Goal: Find specific page/section: Find specific page/section

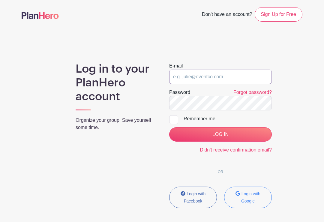
click at [213, 78] on input "email" at bounding box center [220, 77] width 103 height 14
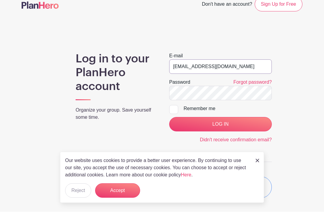
type input "[EMAIL_ADDRESS][DOMAIN_NAME]"
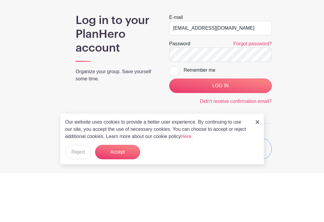
click at [233, 127] on input "LOG IN" at bounding box center [220, 134] width 103 height 14
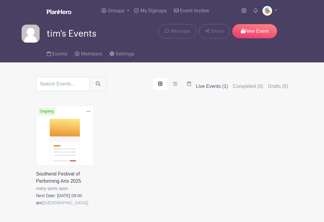
click at [36, 206] on link at bounding box center [36, 206] width 0 height 0
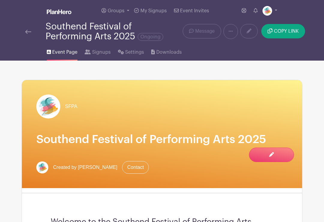
click at [101, 53] on span "Signups" at bounding box center [101, 52] width 19 height 7
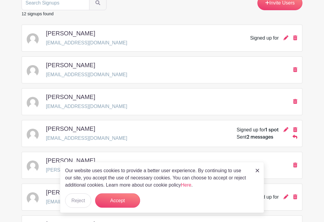
scroll to position [84, 0]
click at [258, 172] on img at bounding box center [257, 171] width 4 height 4
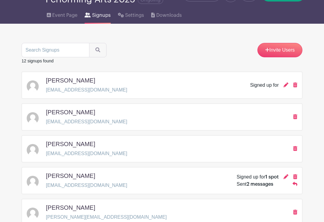
scroll to position [32, 0]
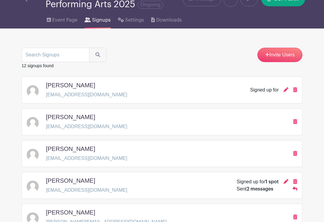
click at [294, 191] on icon at bounding box center [294, 188] width 5 height 5
click at [296, 191] on link at bounding box center [294, 188] width 5 height 5
click at [297, 187] on link at bounding box center [294, 188] width 5 height 5
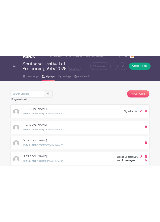
scroll to position [0, 0]
